Goal: Task Accomplishment & Management: Use online tool/utility

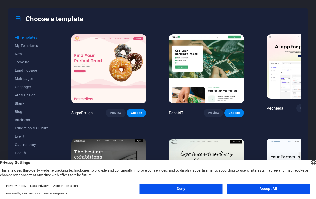
click at [258, 188] on button "Accept All" at bounding box center [267, 189] width 83 height 10
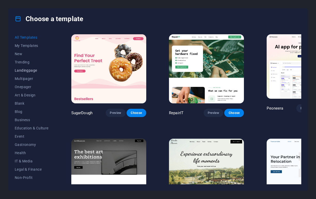
click at [26, 69] on span "Landingpage" at bounding box center [32, 70] width 34 height 4
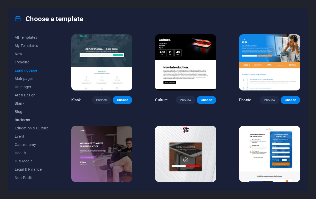
click at [26, 121] on span "Business" at bounding box center [32, 120] width 34 height 4
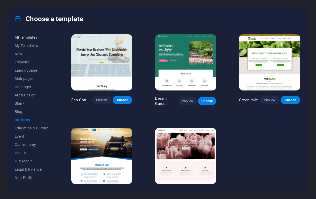
click at [27, 37] on span "All Templates" at bounding box center [32, 37] width 34 height 4
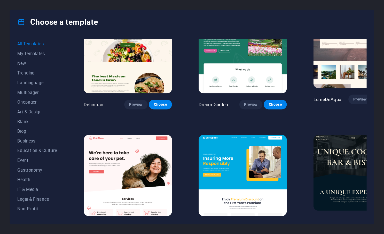
scroll to position [758, 0]
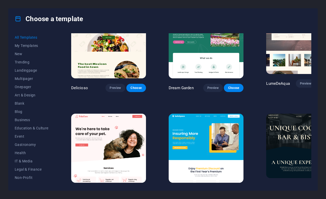
click at [301, 187] on span "Preview" at bounding box center [306, 189] width 11 height 4
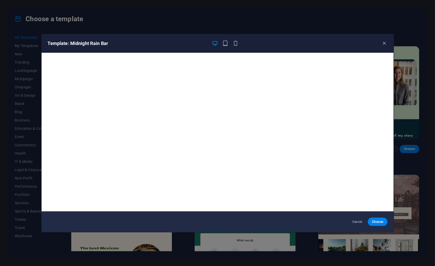
scroll to position [1, 0]
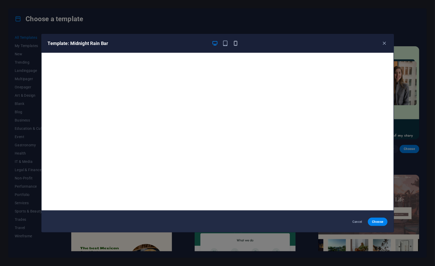
click at [236, 43] on icon "button" at bounding box center [236, 43] width 6 height 6
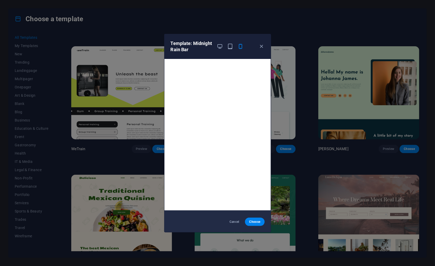
scroll to position [0, 0]
click at [261, 46] on icon "button" at bounding box center [261, 46] width 6 height 6
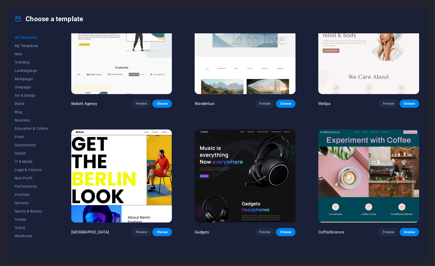
scroll to position [1350, 0]
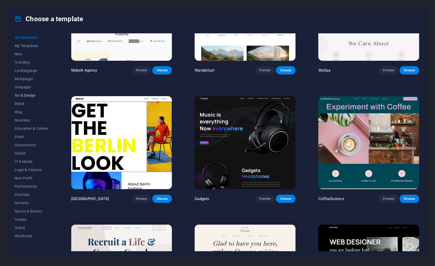
click at [32, 97] on span "Art & Design" at bounding box center [32, 95] width 34 height 4
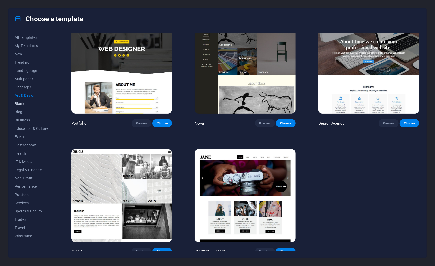
click at [20, 102] on span "Blank" at bounding box center [32, 103] width 34 height 4
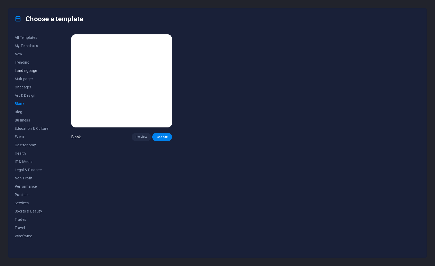
click at [23, 70] on span "Landingpage" at bounding box center [32, 70] width 34 height 4
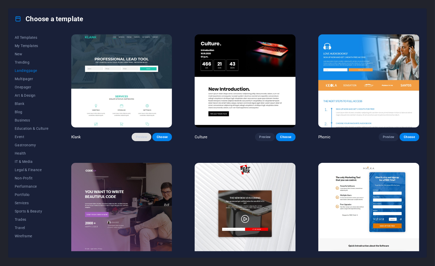
click at [142, 136] on span "Preview" at bounding box center [141, 137] width 11 height 4
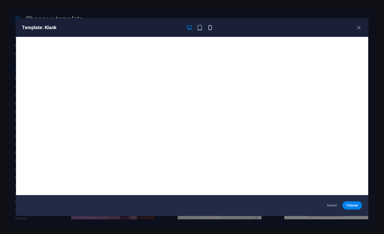
click at [209, 28] on icon "button" at bounding box center [210, 28] width 6 height 6
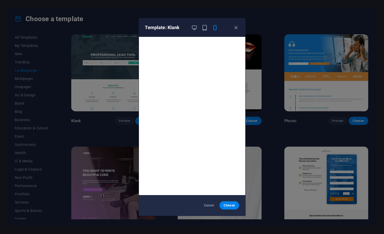
scroll to position [1, 0]
click at [194, 27] on icon "button" at bounding box center [194, 28] width 6 height 6
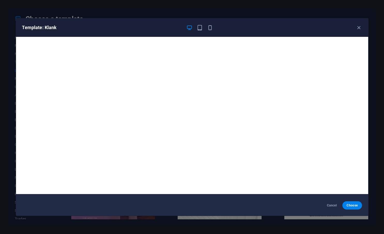
scroll to position [0, 0]
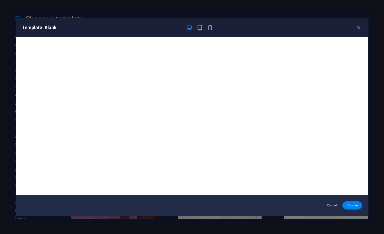
click at [315, 199] on span "Choose" at bounding box center [351, 206] width 11 height 4
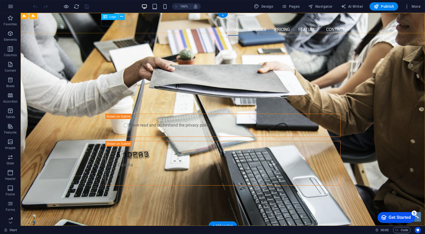
click at [114, 23] on div at bounding box center [223, 20] width 244 height 6
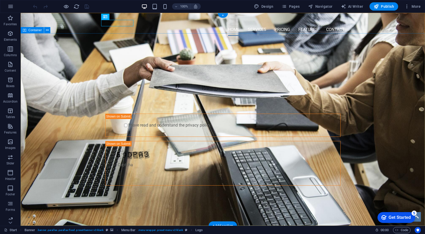
click at [359, 88] on div "PROFESSIONAL LEAD TOOL GET STARTED WITH YOUR 10-DAY FREE TRIAL. REGISTER NOW! S…" at bounding box center [223, 125] width 405 height 171
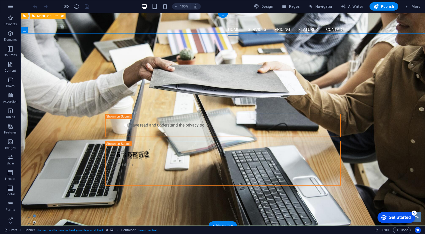
click at [380, 27] on div "Home Services Pricing Features Contact" at bounding box center [223, 26] width 405 height 27
click at [384, 53] on div "PROFESSIONAL LEAD TOOL GET STARTED WITH YOUR 10-DAY FREE TRIAL. REGISTER NOW! S…" at bounding box center [223, 125] width 405 height 171
click at [10, 34] on icon "button" at bounding box center [10, 33] width 6 height 6
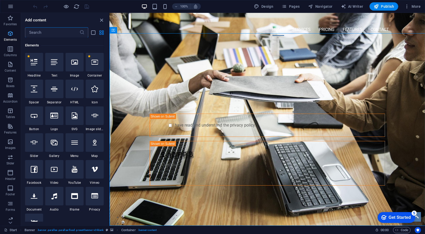
scroll to position [54, 0]
click at [11, 66] on icon "button" at bounding box center [10, 64] width 6 height 6
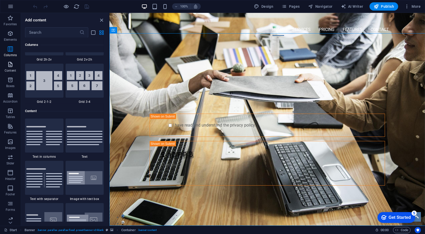
scroll to position [903, 0]
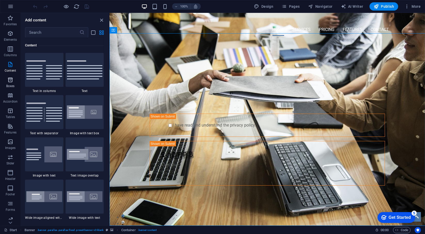
click at [10, 82] on icon "button" at bounding box center [10, 80] width 6 height 6
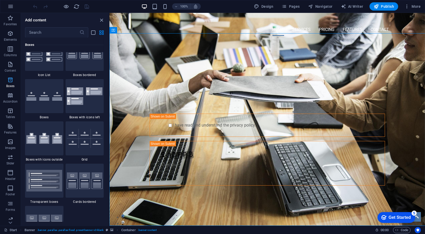
scroll to position [1443, 0]
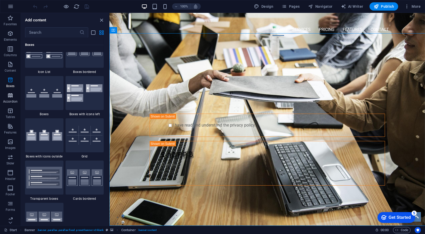
click at [11, 99] on span "Accordion" at bounding box center [10, 98] width 21 height 12
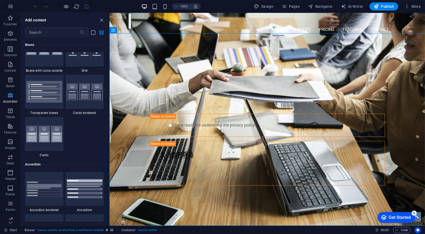
scroll to position [1670, 0]
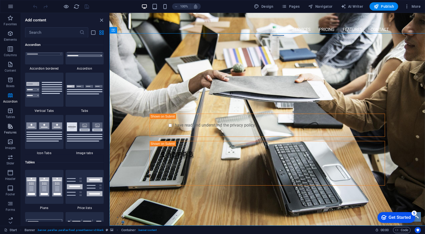
click at [11, 129] on icon "button" at bounding box center [10, 126] width 6 height 6
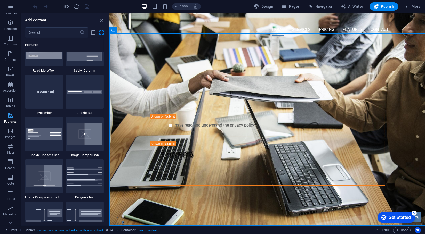
scroll to position [19, 0]
click at [11, 216] on icon "button" at bounding box center [10, 216] width 6 height 6
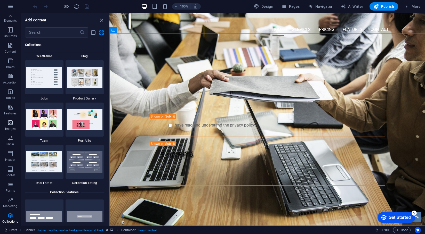
scroll to position [0, 0]
click at [102, 20] on icon "close panel" at bounding box center [102, 20] width 6 height 6
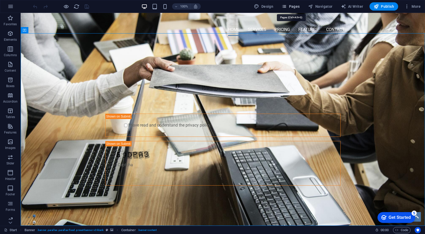
click at [290, 5] on span "Pages" at bounding box center [291, 6] width 18 height 5
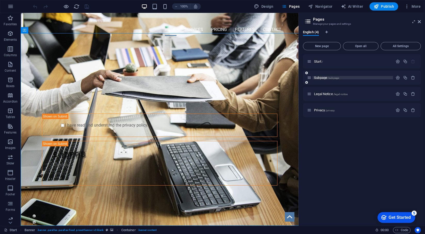
click at [321, 78] on span "Subpage /subpage" at bounding box center [326, 78] width 25 height 4
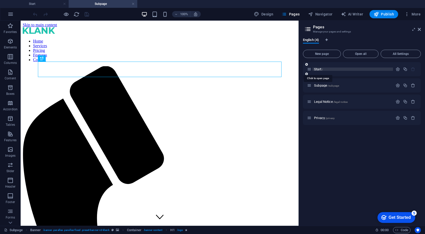
click at [319, 69] on span "Start /" at bounding box center [318, 69] width 9 height 4
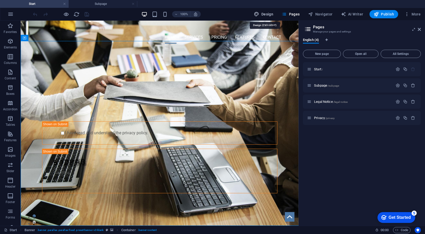
click at [267, 14] on span "Design" at bounding box center [263, 14] width 19 height 5
select select "px"
select select "400"
select select "px"
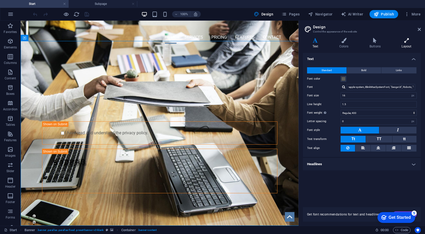
click at [384, 43] on icon at bounding box center [406, 40] width 29 height 5
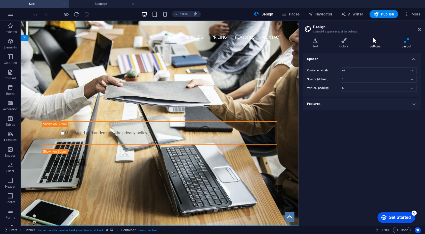
click at [372, 42] on icon at bounding box center [375, 40] width 30 height 5
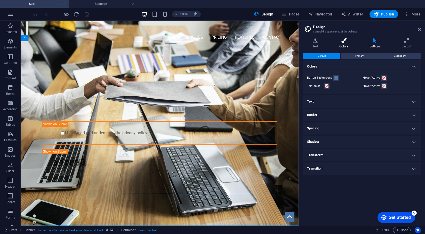
click at [343, 42] on icon at bounding box center [344, 40] width 28 height 5
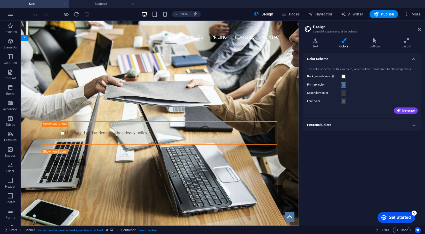
click at [344, 85] on span at bounding box center [344, 85] width 4 height 4
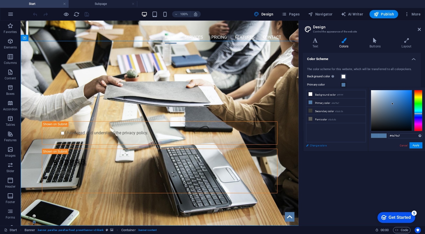
click at [314, 145] on link "Change colors" at bounding box center [334, 146] width 60 height 6
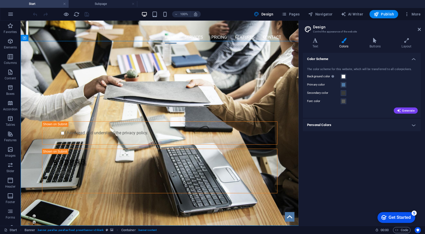
click at [384, 124] on h4 "Personal Colors" at bounding box center [362, 125] width 118 height 12
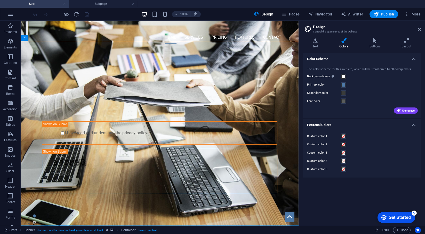
click at [384, 124] on h4 "Personal Colors" at bounding box center [362, 123] width 118 height 9
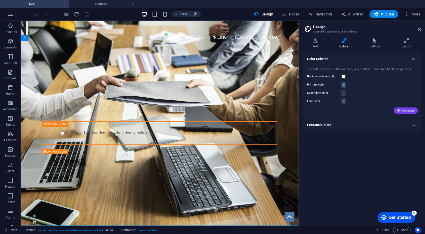
click at [384, 110] on span "Generate" at bounding box center [406, 111] width 18 height 4
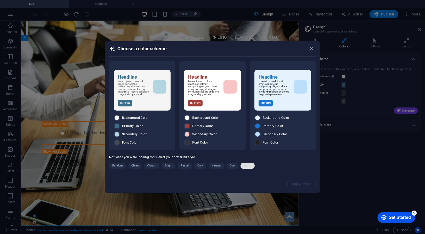
click at [247, 166] on span "Warm" at bounding box center [248, 166] width 8 height 6
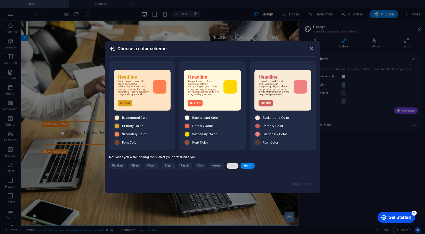
click at [232, 167] on span "Cool" at bounding box center [233, 166] width 6 height 6
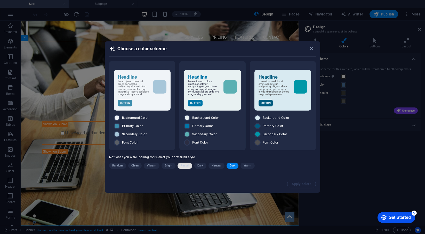
click at [183, 167] on span "Pastel" at bounding box center [185, 166] width 9 height 6
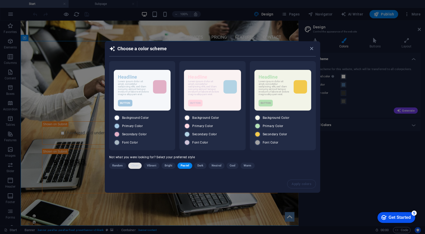
click at [133, 167] on span "Clean" at bounding box center [134, 166] width 7 height 6
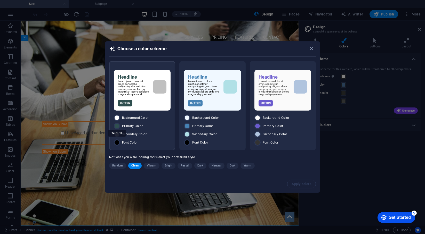
click at [117, 127] on div "#2F4F4F" at bounding box center [117, 133] width 18 height 14
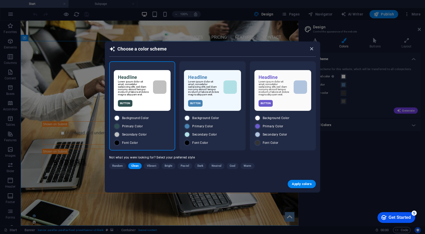
click at [312, 48] on icon "button" at bounding box center [312, 49] width 6 height 6
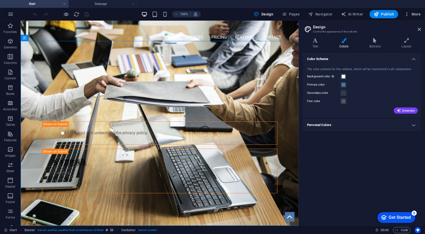
click at [384, 14] on icon "button" at bounding box center [407, 14] width 5 height 5
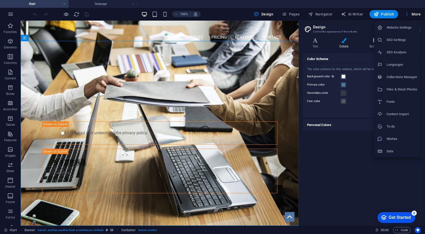
click at [384, 88] on h6 "Files & Stock Photos" at bounding box center [402, 89] width 31 height 6
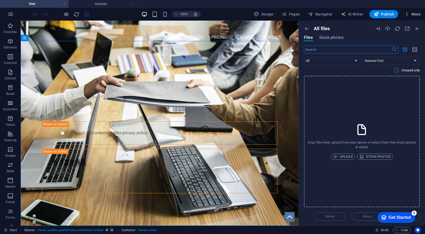
click at [384, 14] on span "More" at bounding box center [413, 14] width 16 height 5
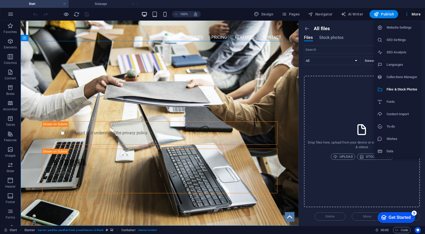
click at [384, 15] on div at bounding box center [212, 117] width 425 height 234
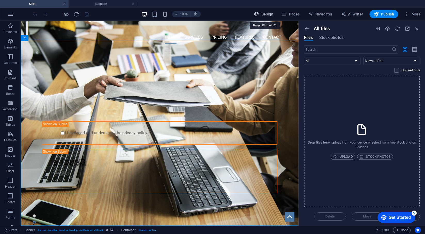
click at [271, 16] on span "Design" at bounding box center [263, 14] width 19 height 5
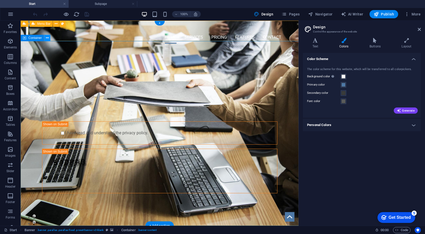
click at [48, 38] on icon at bounding box center [47, 37] width 3 height 5
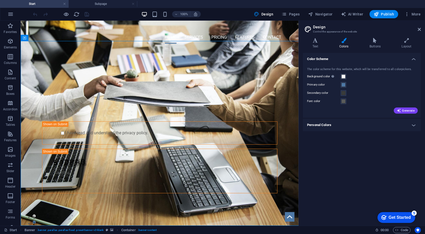
click at [338, 151] on div "Color Scheme The color scheme for this website, which will be transferred to al…" at bounding box center [362, 137] width 118 height 169
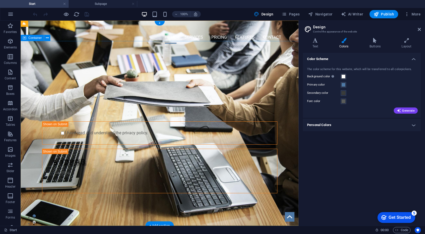
click at [74, 57] on div "PROFESSIONAL LEAD TOOL GET STARTED WITH YOUR 10-DAY FREE TRIAL. REGISTER NOW! S…" at bounding box center [160, 133] width 278 height 171
click at [49, 39] on button at bounding box center [47, 38] width 6 height 6
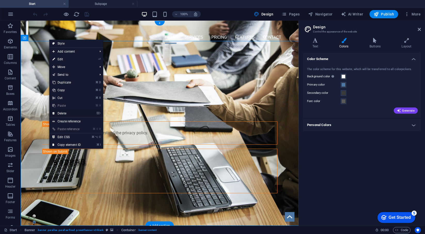
click at [72, 115] on link "⌦ Delete" at bounding box center [66, 114] width 35 height 8
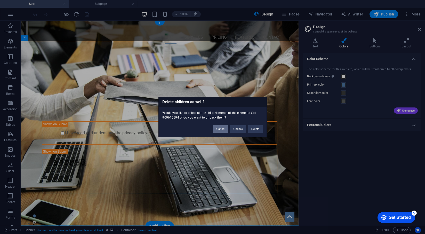
click at [219, 131] on button "Cancel" at bounding box center [220, 129] width 15 height 8
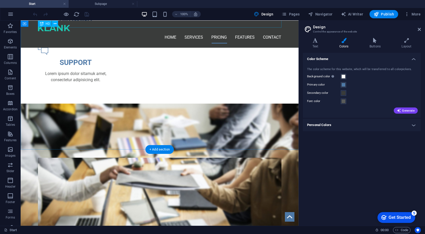
scroll to position [508, 0]
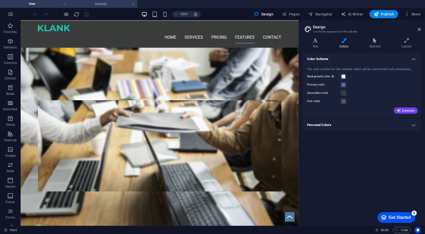
click at [111, 5] on h4 "Subpage" at bounding box center [103, 4] width 69 height 6
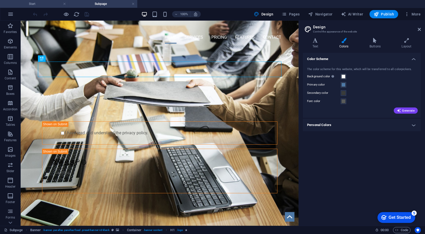
click at [38, 3] on h4 "Start" at bounding box center [34, 4] width 69 height 6
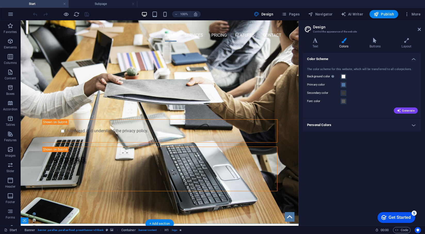
scroll to position [0, 0]
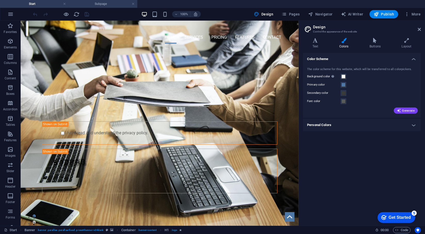
click at [115, 6] on li "Subpage" at bounding box center [103, 4] width 69 height 8
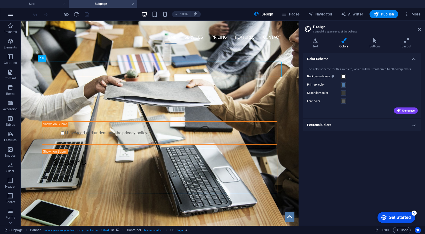
click at [10, 15] on icon "button" at bounding box center [10, 14] width 6 height 6
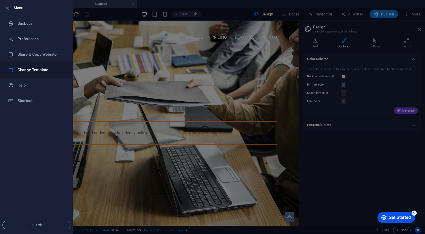
click at [34, 67] on h6 "Change Template" at bounding box center [42, 70] width 48 height 6
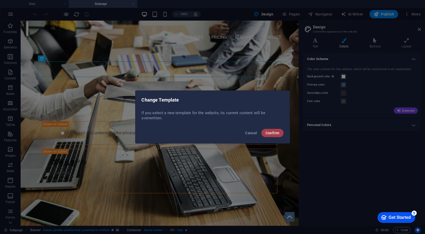
click at [277, 134] on span "Confirm" at bounding box center [273, 133] width 14 height 4
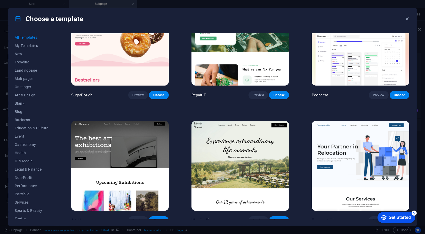
scroll to position [52, 0]
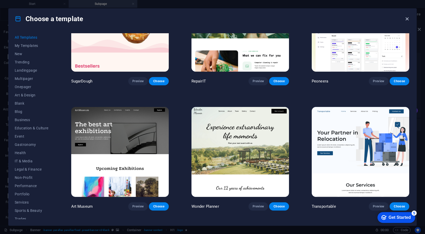
click at [384, 19] on icon "button" at bounding box center [408, 19] width 6 height 6
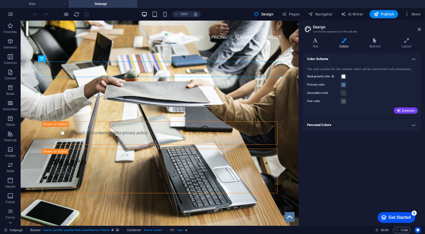
click at [133, 5] on link at bounding box center [133, 4] width 3 height 5
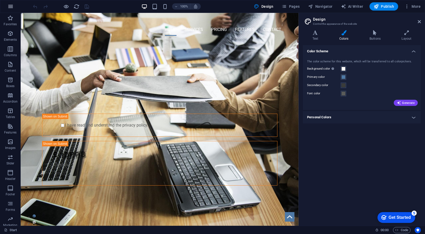
click at [11, 6] on icon "button" at bounding box center [10, 6] width 6 height 6
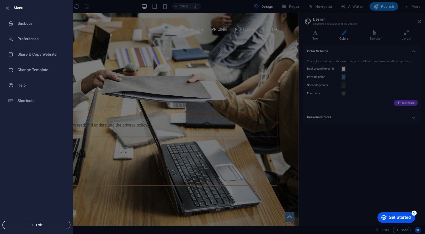
click at [45, 226] on span "Exit" at bounding box center [36, 225] width 59 height 4
